Goal: Information Seeking & Learning: Learn about a topic

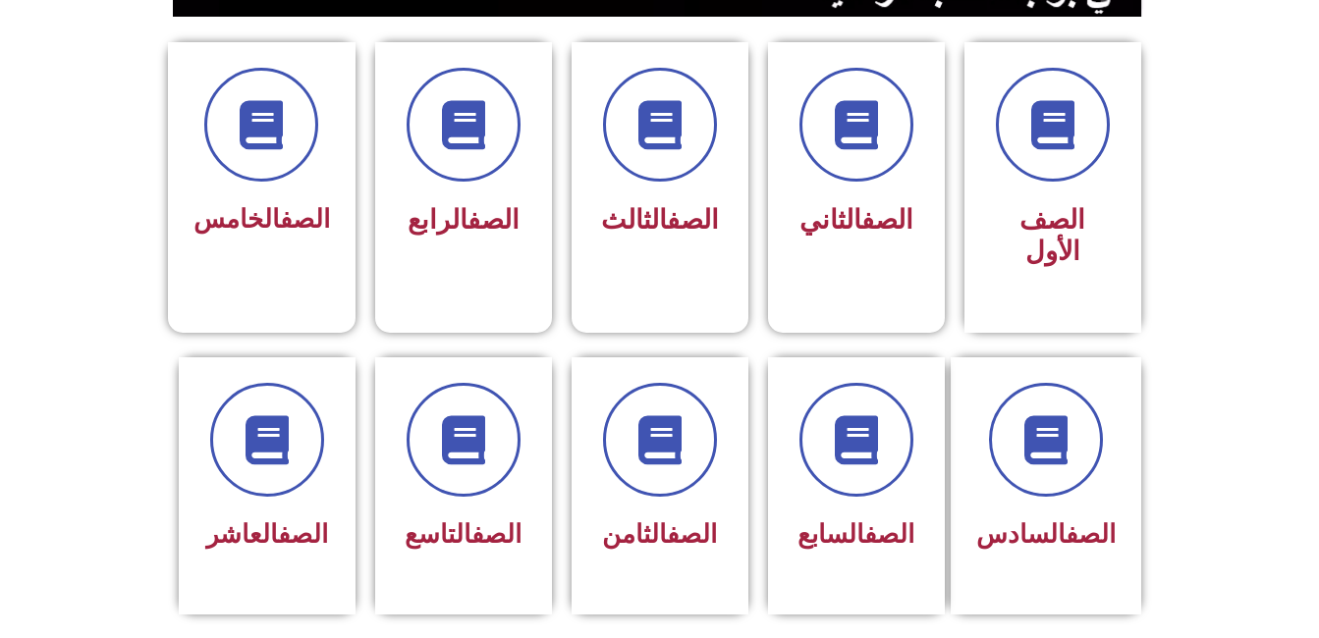
scroll to position [511, 0]
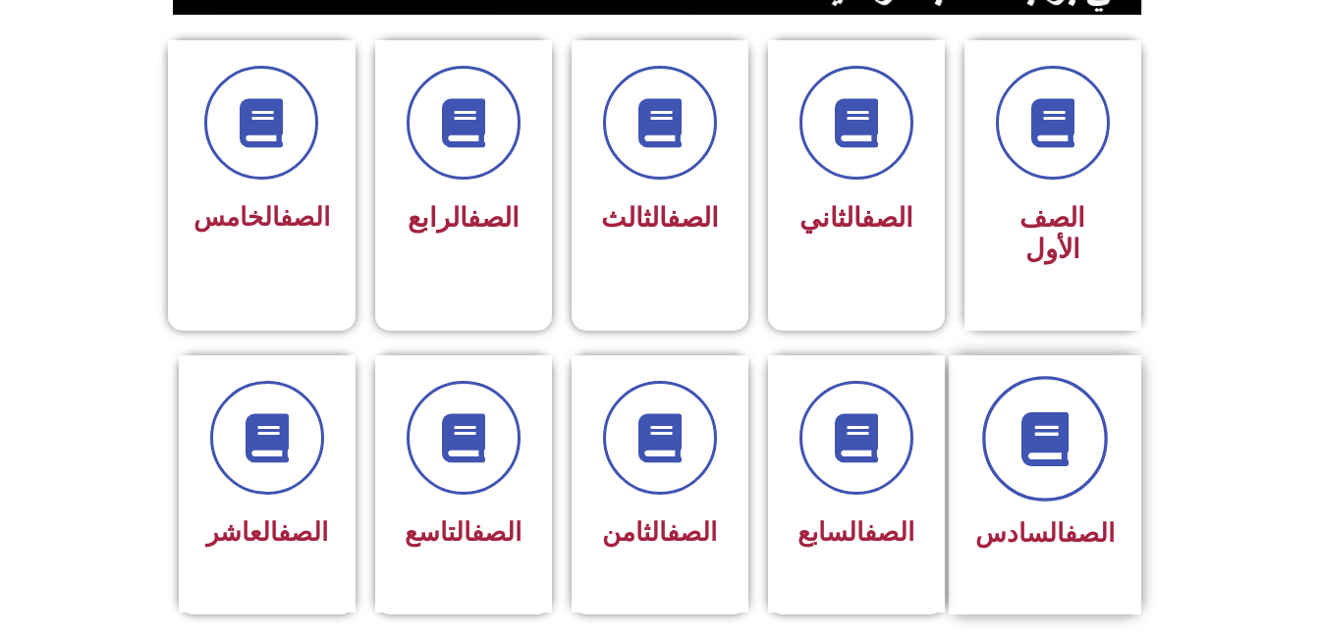
click at [1034, 445] on span at bounding box center [1045, 439] width 126 height 126
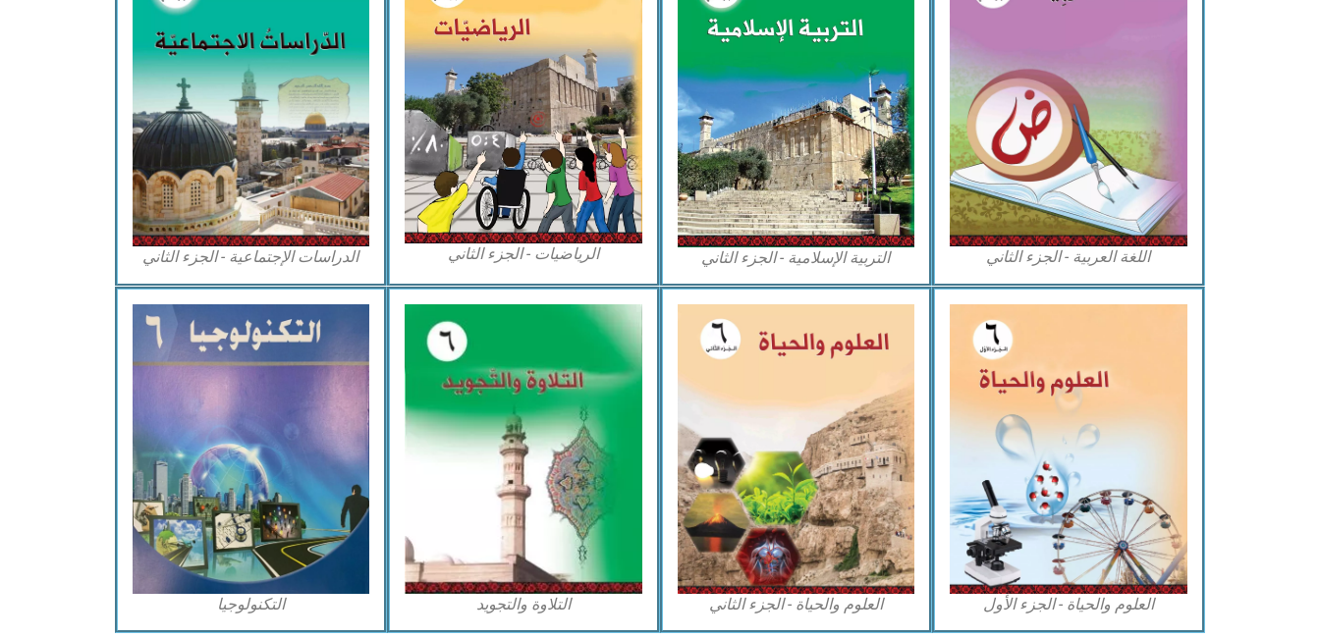
scroll to position [1113, 0]
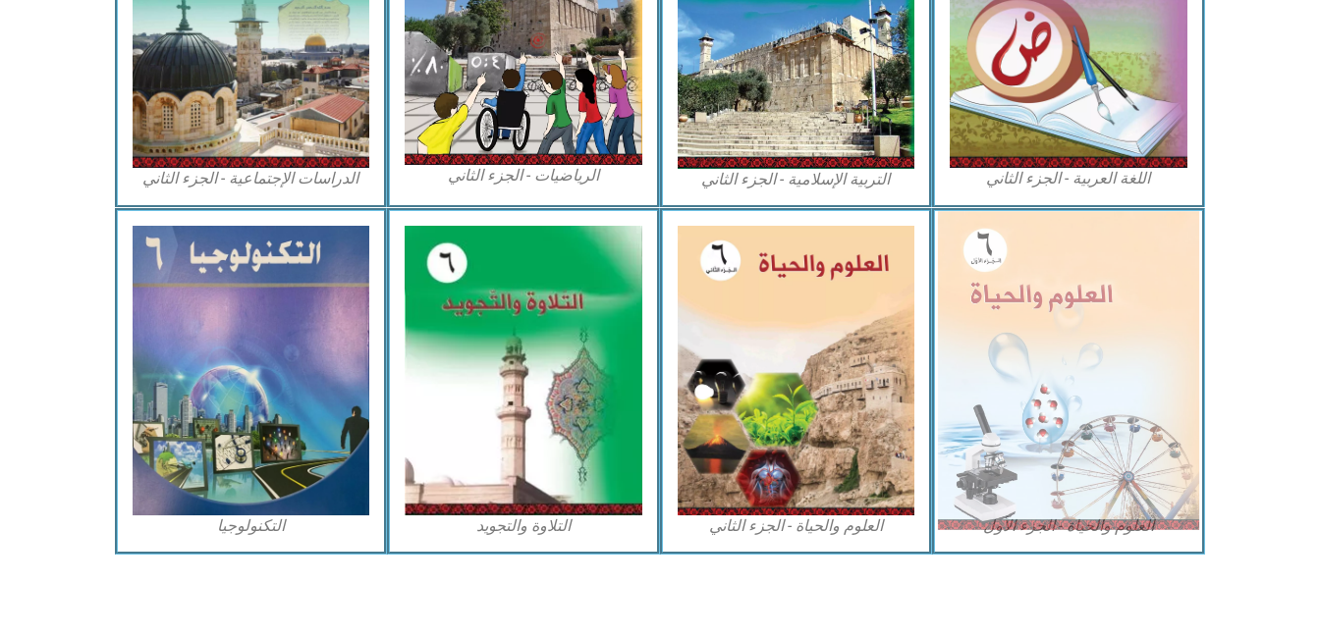
click at [1032, 321] on img at bounding box center [1068, 370] width 261 height 318
click at [999, 302] on img at bounding box center [1068, 370] width 261 height 318
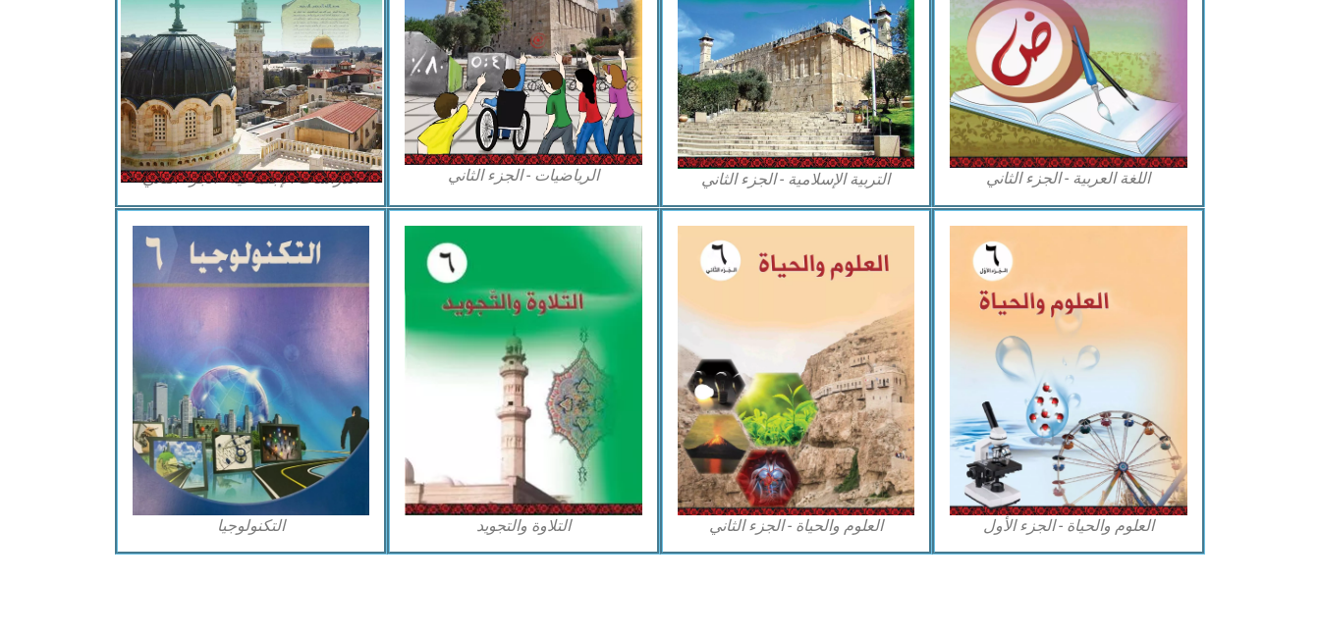
click at [297, 75] on img at bounding box center [250, 20] width 261 height 326
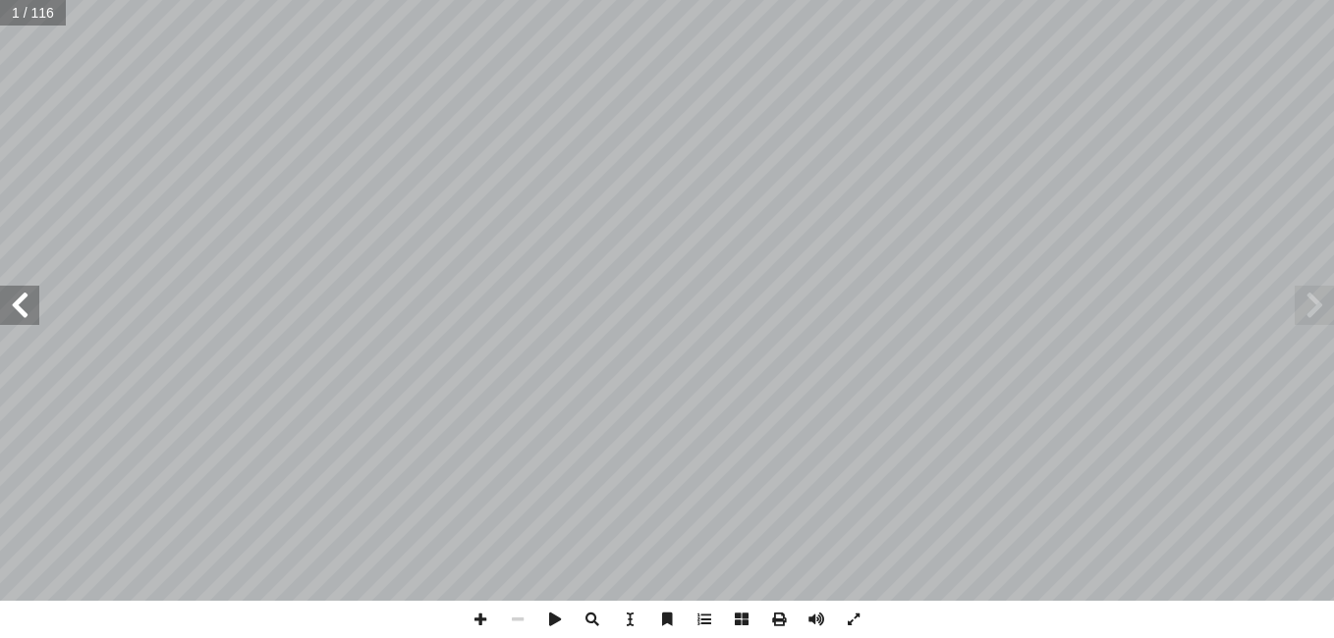
click at [31, 305] on span at bounding box center [19, 305] width 39 height 39
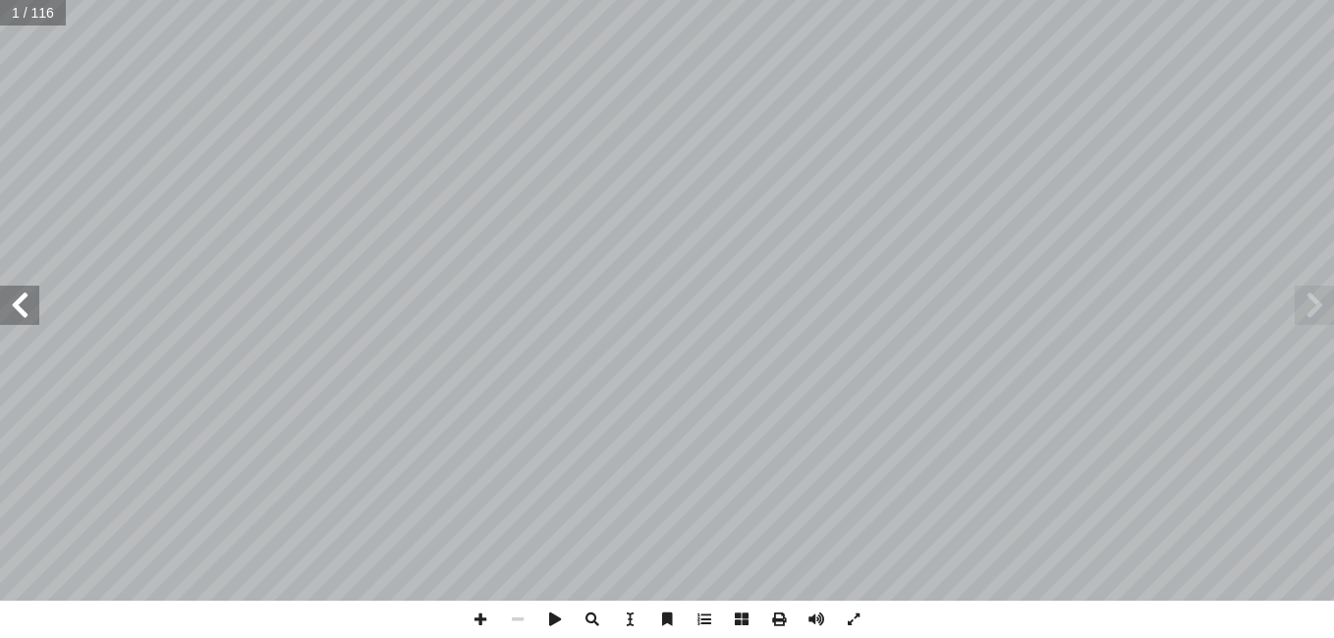
click at [31, 305] on span at bounding box center [19, 305] width 39 height 39
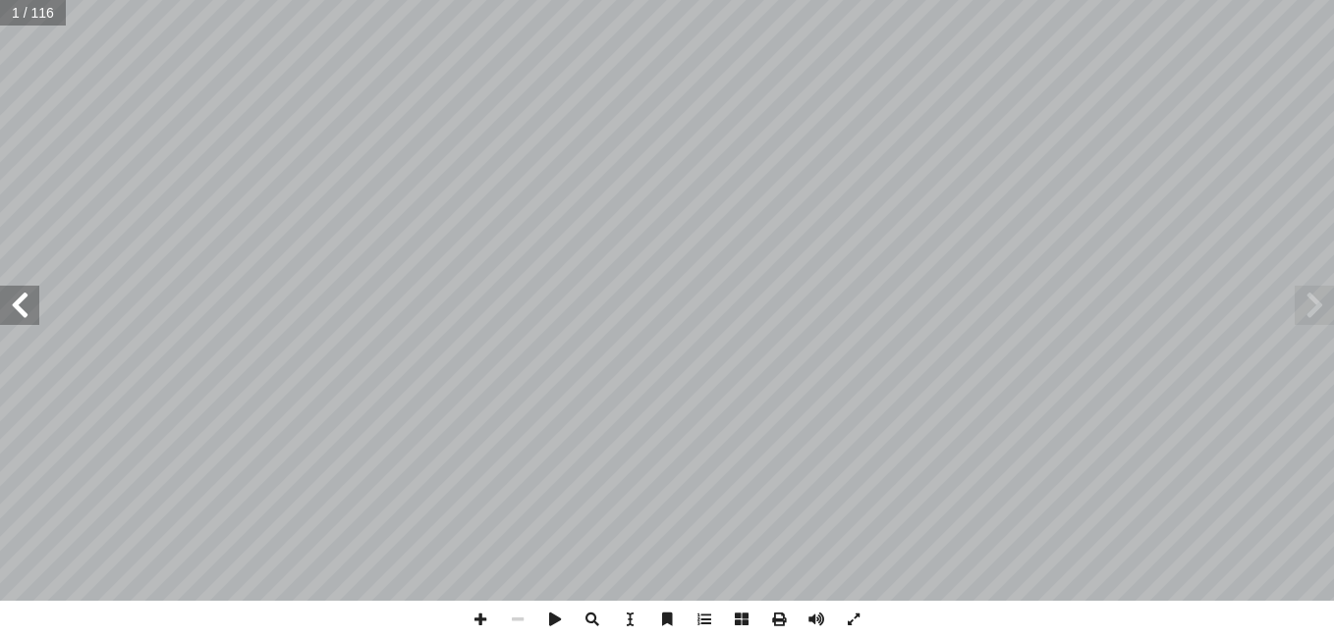
click at [31, 305] on span at bounding box center [19, 305] width 39 height 39
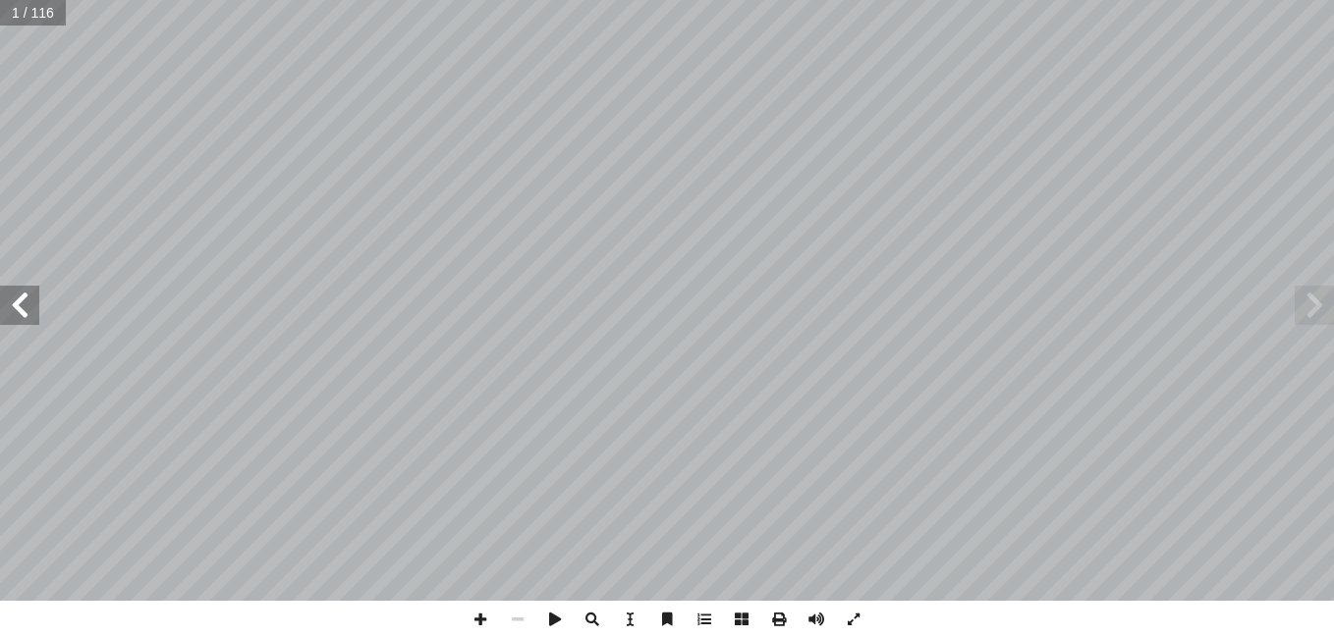
click at [31, 305] on span at bounding box center [19, 305] width 39 height 39
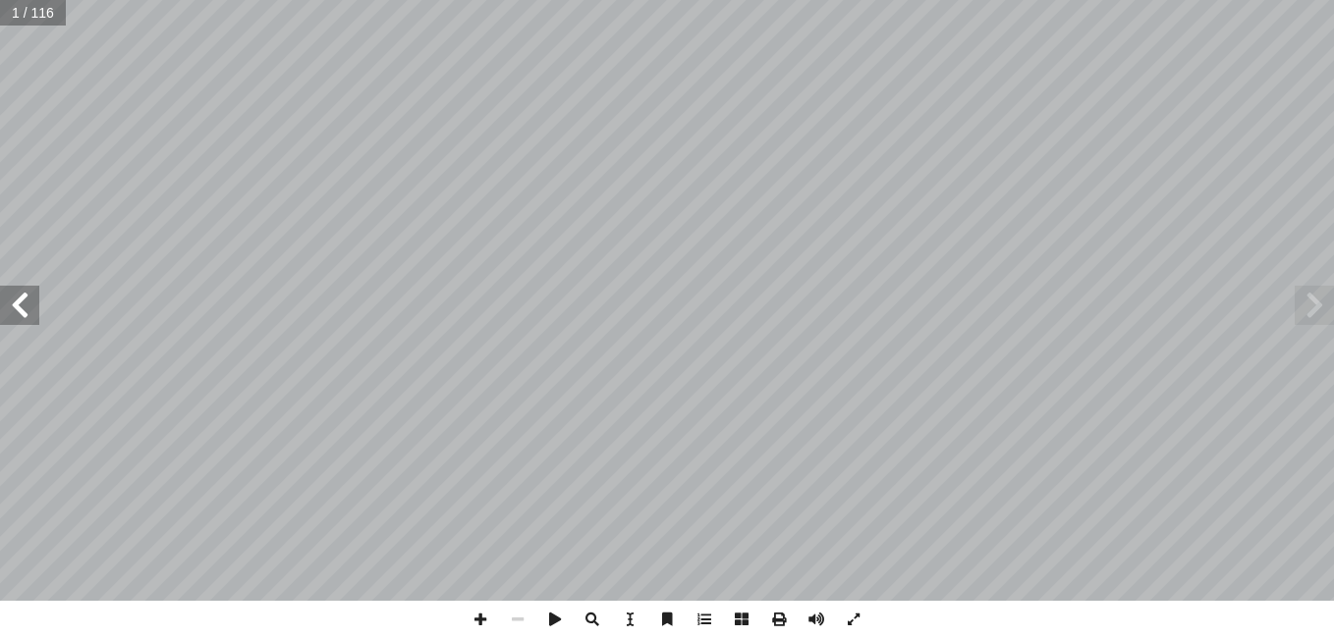
click at [31, 305] on span at bounding box center [19, 305] width 39 height 39
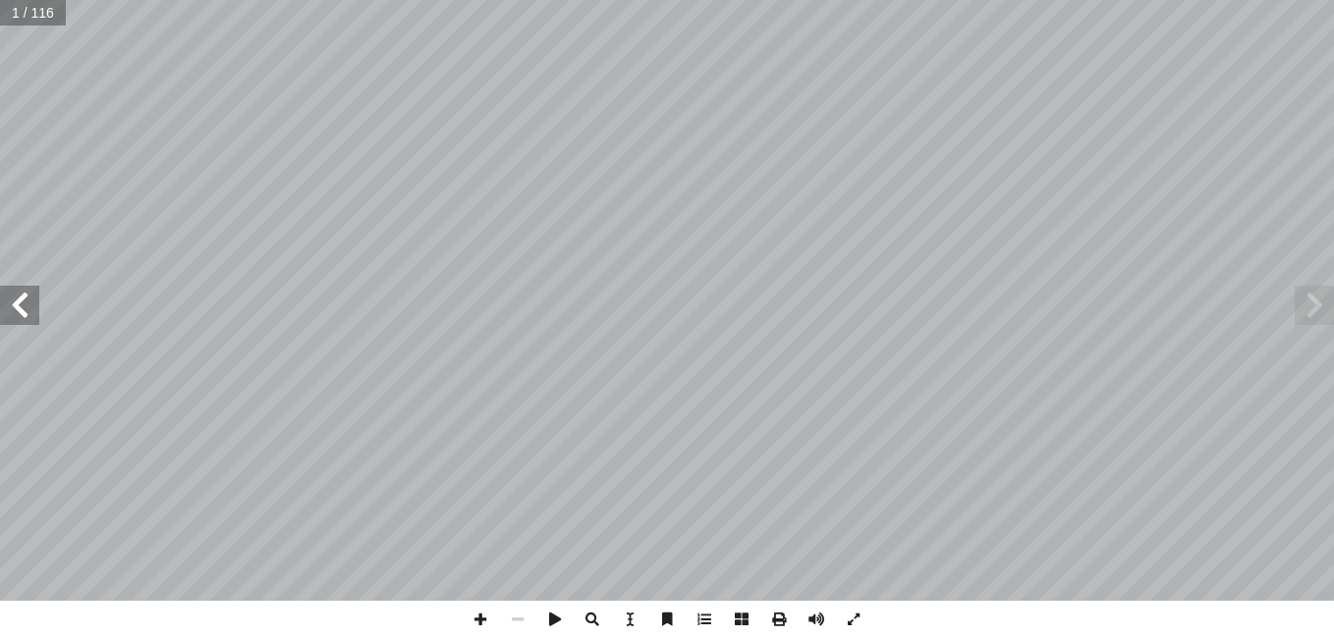
click at [31, 305] on span at bounding box center [19, 305] width 39 height 39
click at [1325, 305] on span at bounding box center [1314, 305] width 39 height 39
click at [479, 618] on span at bounding box center [480, 619] width 37 height 37
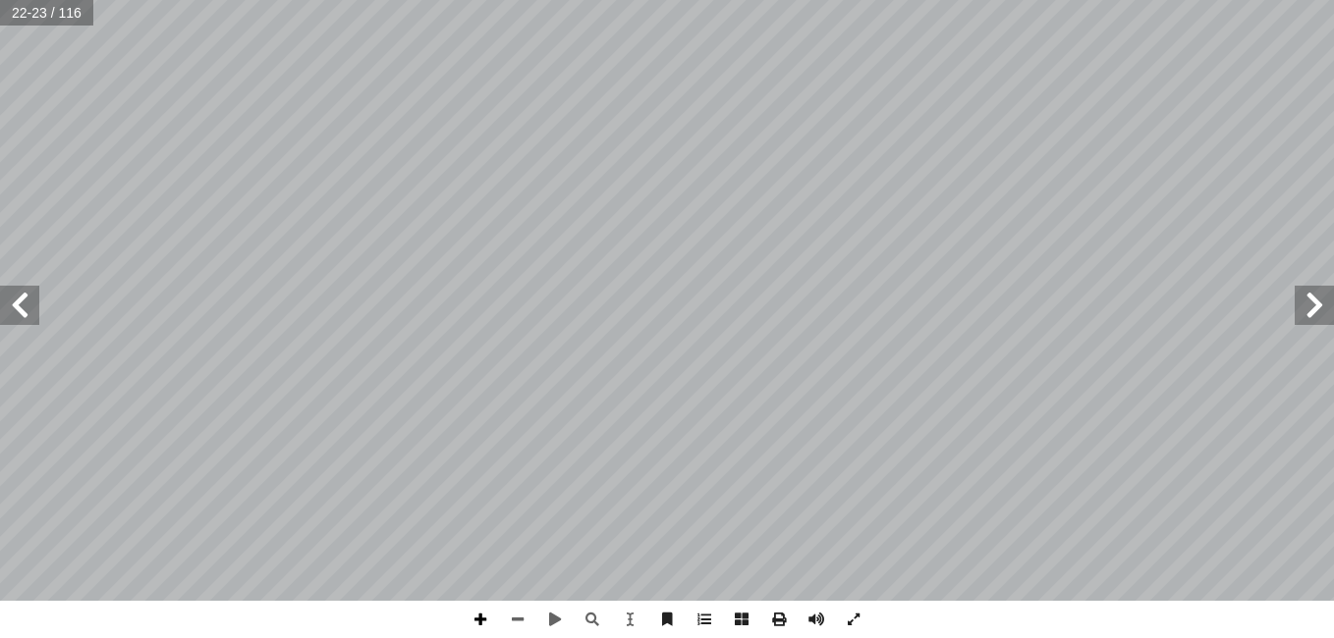
click at [476, 617] on span at bounding box center [480, 619] width 37 height 37
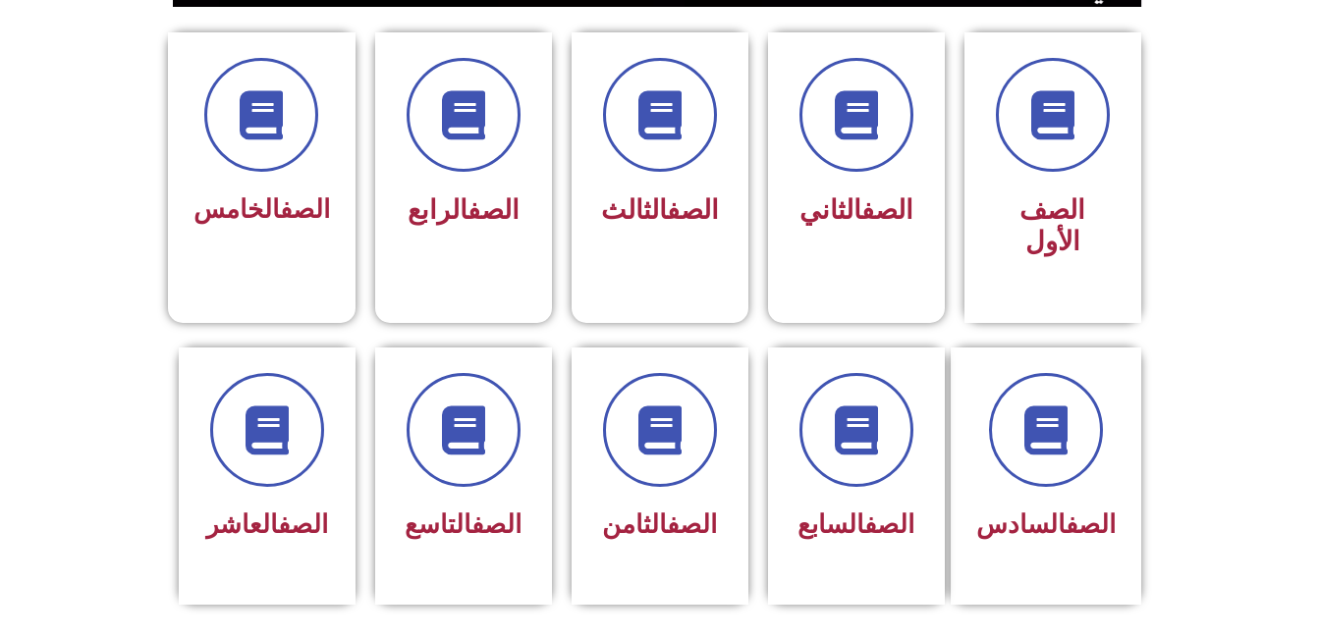
scroll to position [548, 0]
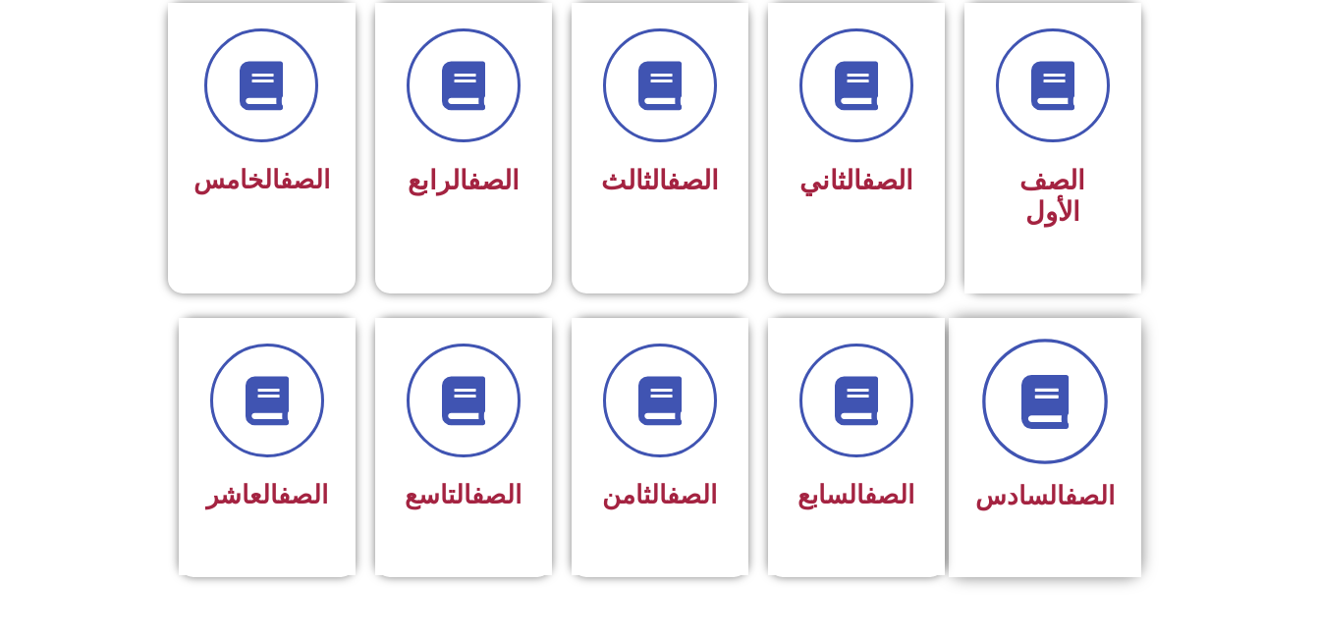
click at [1027, 374] on icon at bounding box center [1045, 401] width 54 height 54
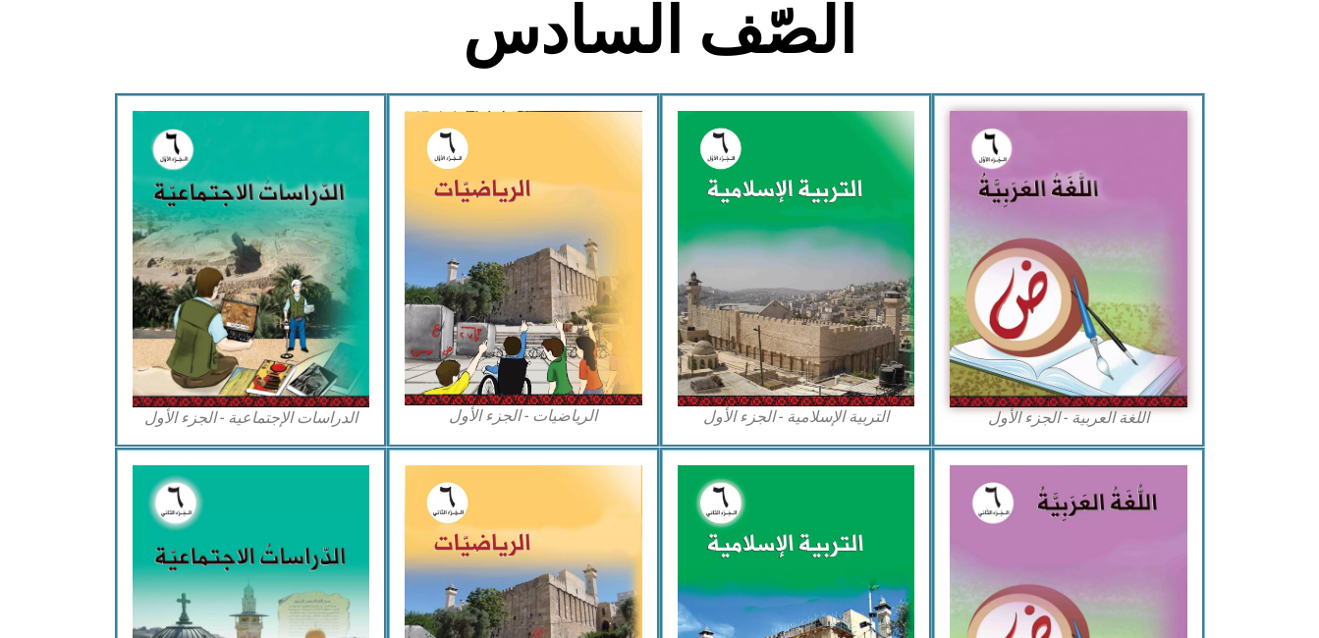
scroll to position [527, 0]
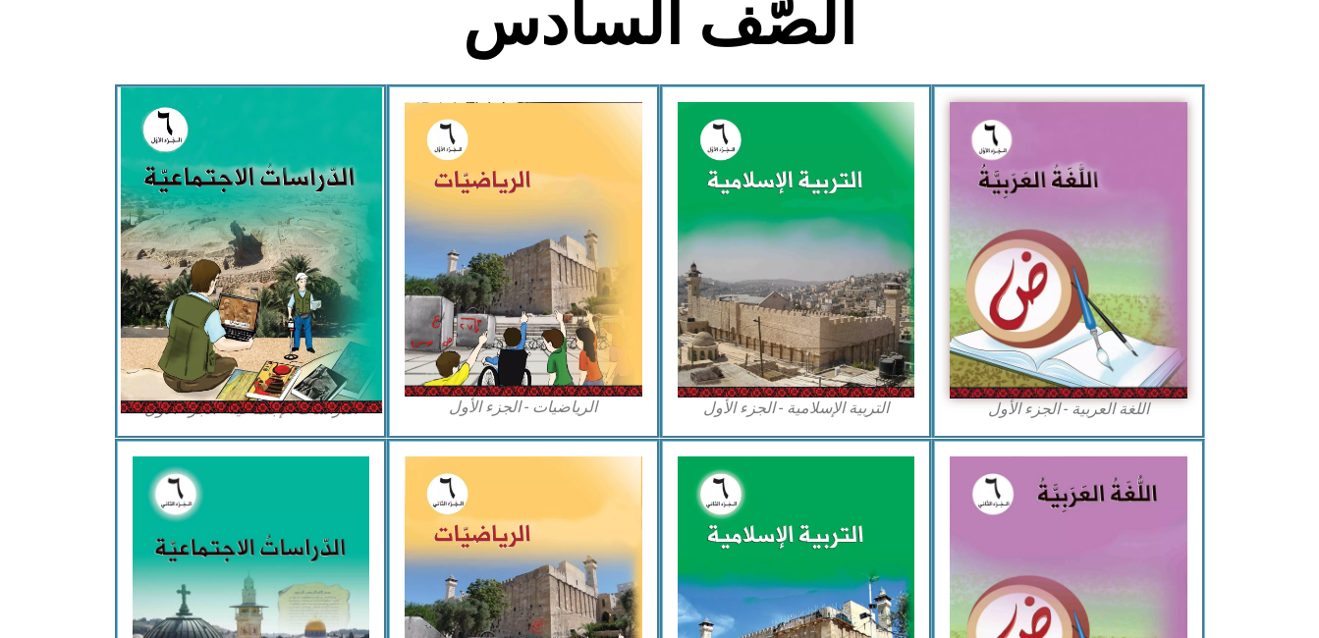
click at [207, 256] on img at bounding box center [250, 250] width 261 height 326
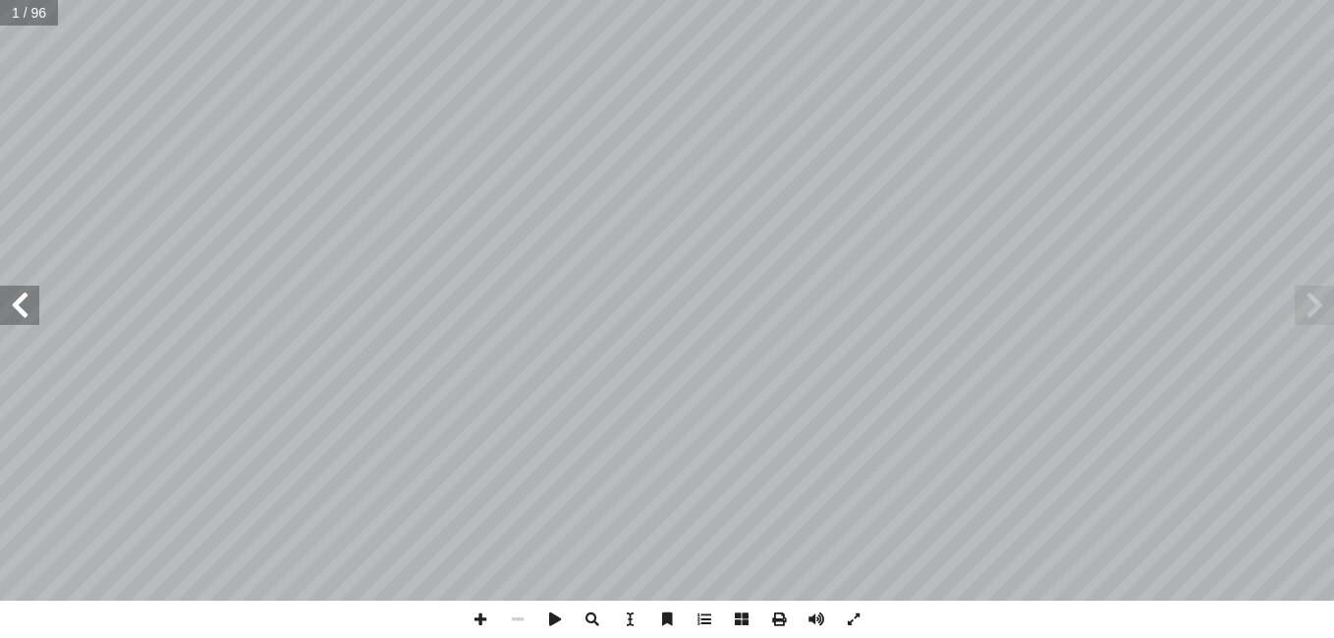
click at [23, 320] on span at bounding box center [19, 305] width 39 height 39
click at [23, 319] on span at bounding box center [19, 305] width 39 height 39
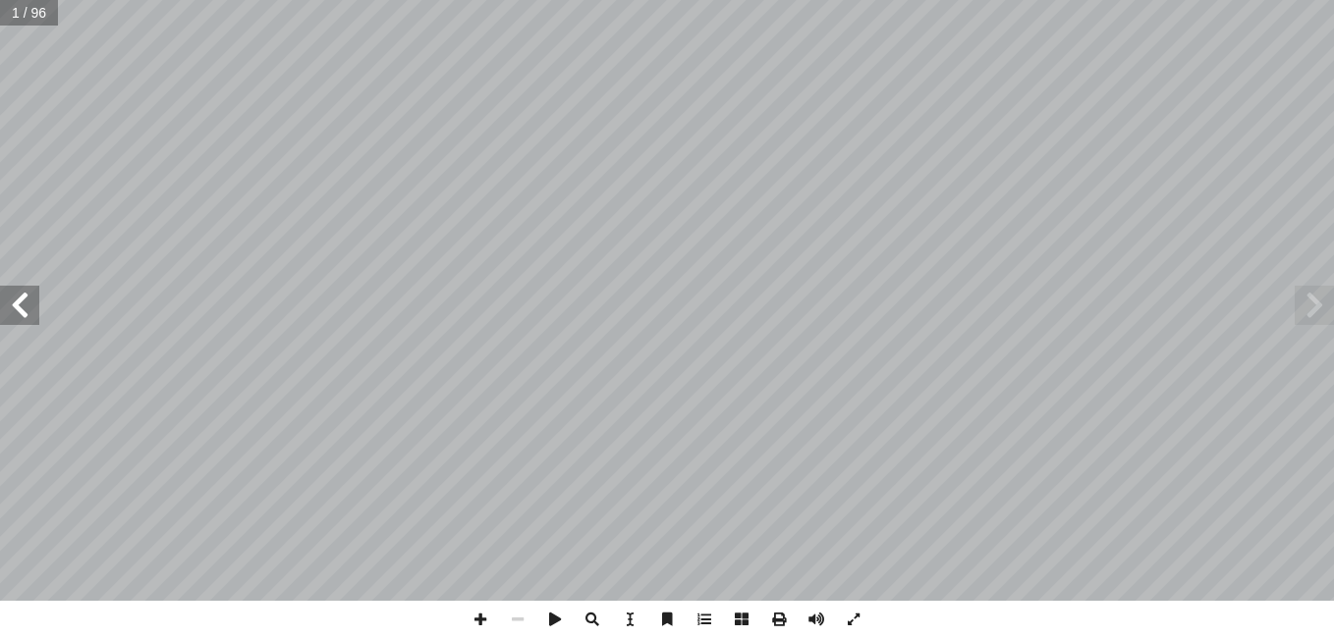
click at [25, 322] on span at bounding box center [19, 305] width 39 height 39
click at [19, 315] on span at bounding box center [19, 305] width 39 height 39
click at [8, 297] on span at bounding box center [19, 305] width 39 height 39
click at [0, 179] on html "الصفحة الرئيسية الصف الأول الصف الثاني الصف الثالث الصف الرابع الصف الخامس الصف…" at bounding box center [667, 89] width 1334 height 179
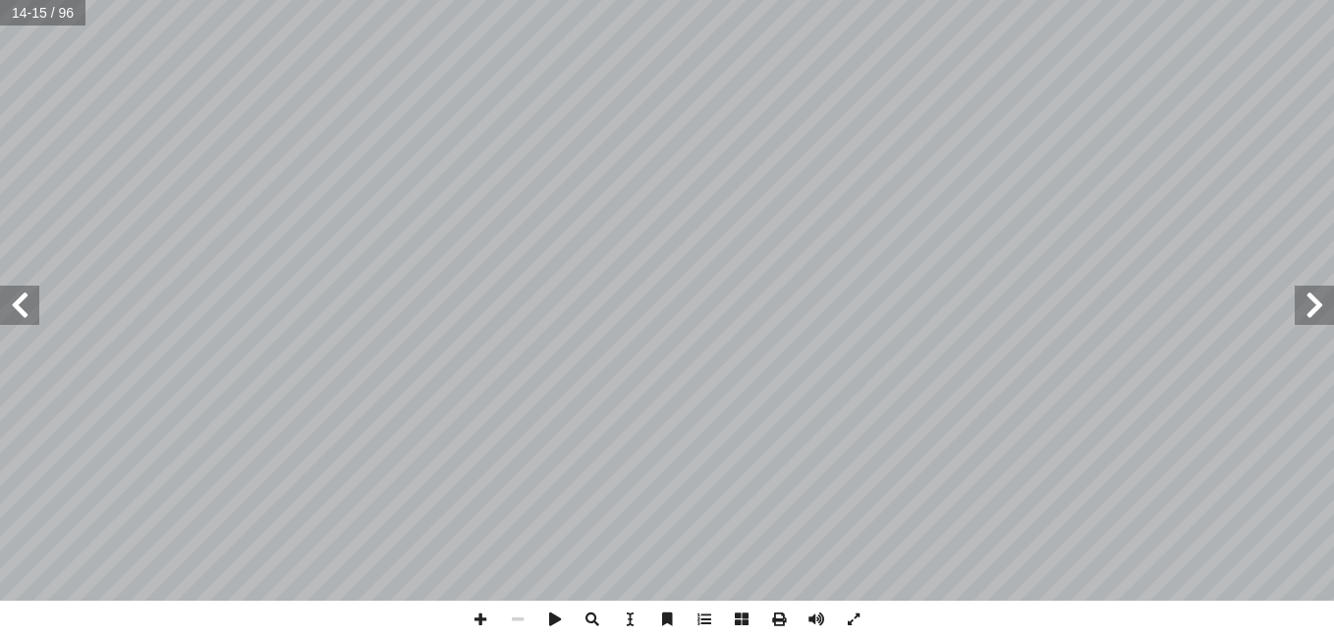
click at [20, 310] on span at bounding box center [19, 305] width 39 height 39
click at [22, 310] on span at bounding box center [19, 305] width 39 height 39
click at [20, 305] on span at bounding box center [19, 305] width 39 height 39
click at [24, 312] on span at bounding box center [19, 305] width 39 height 39
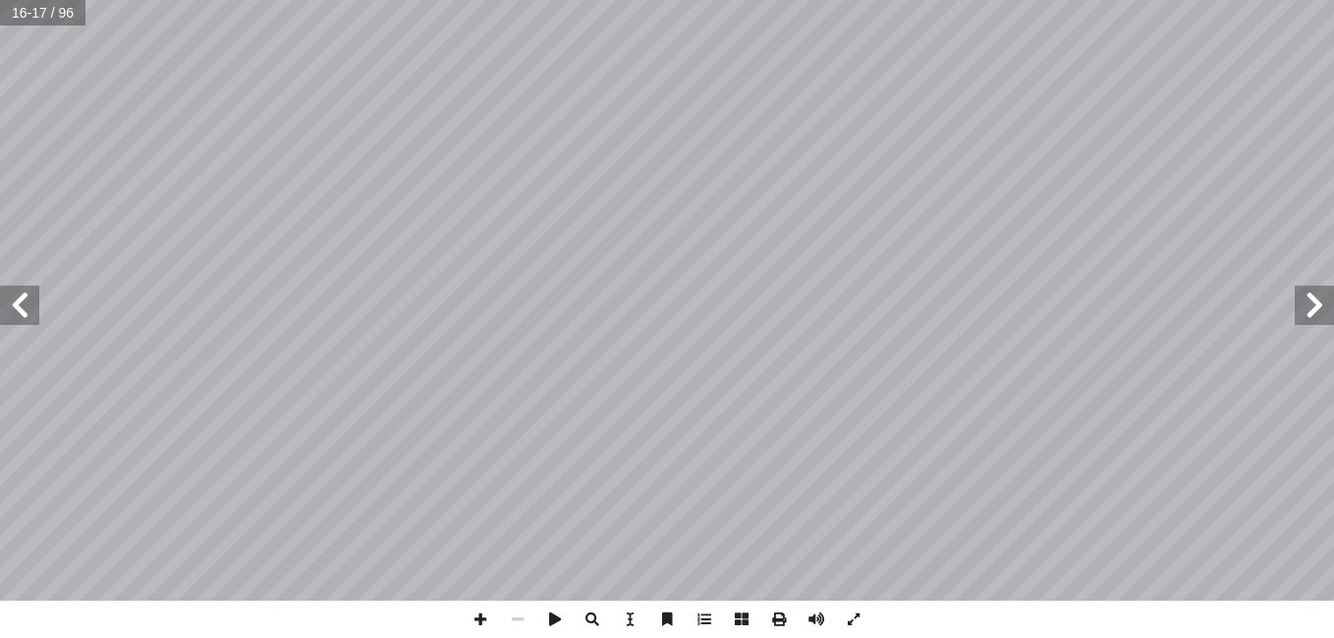
click at [25, 318] on span at bounding box center [19, 305] width 39 height 39
click at [14, 289] on span at bounding box center [19, 305] width 39 height 39
click at [18, 298] on span at bounding box center [19, 305] width 39 height 39
click at [18, 297] on span at bounding box center [19, 305] width 39 height 39
click at [497, 629] on span at bounding box center [480, 619] width 37 height 37
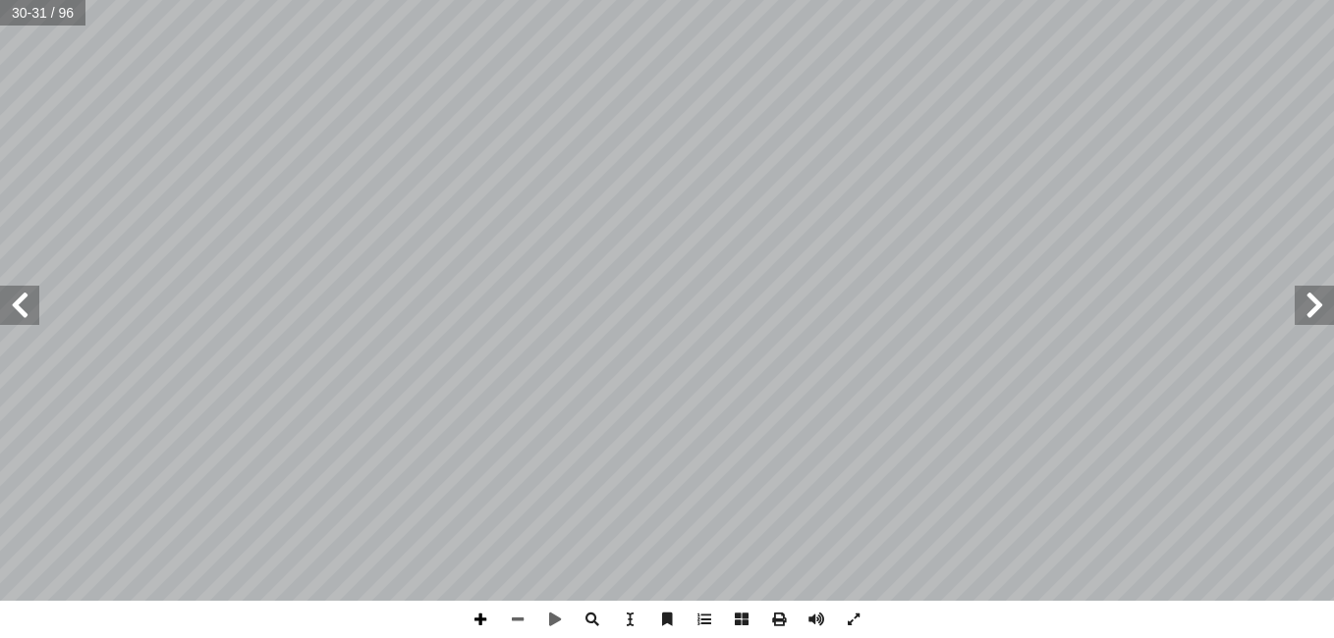
click at [487, 622] on span at bounding box center [480, 619] width 37 height 37
click at [482, 623] on span at bounding box center [480, 619] width 37 height 37
click at [490, 620] on span at bounding box center [480, 619] width 37 height 37
